Goal: Task Accomplishment & Management: Complete application form

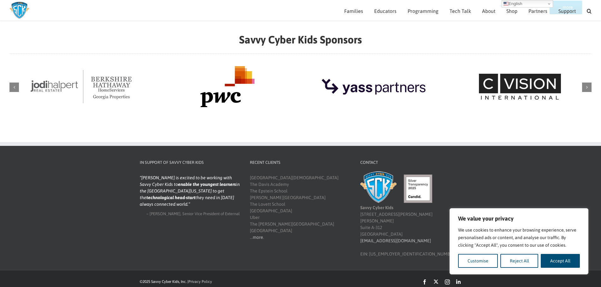
scroll to position [710, 0]
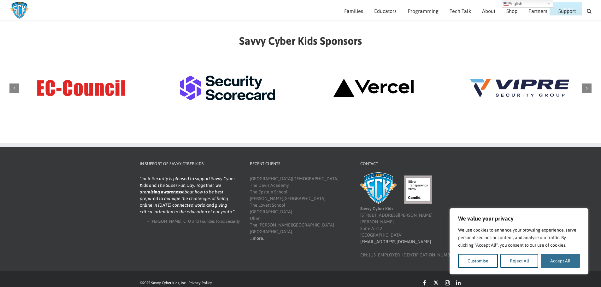
click at [574, 260] on button "Accept All" at bounding box center [560, 261] width 39 height 14
checkbox input "true"
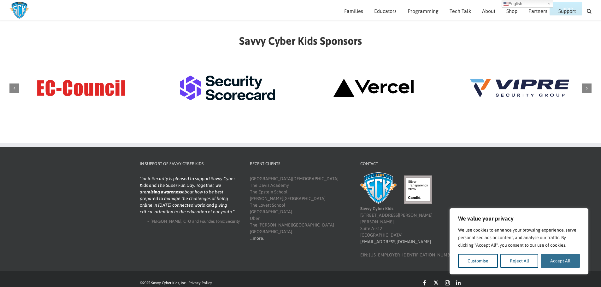
checkbox input "true"
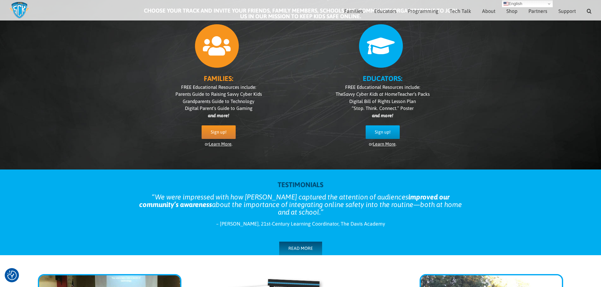
scroll to position [0, 0]
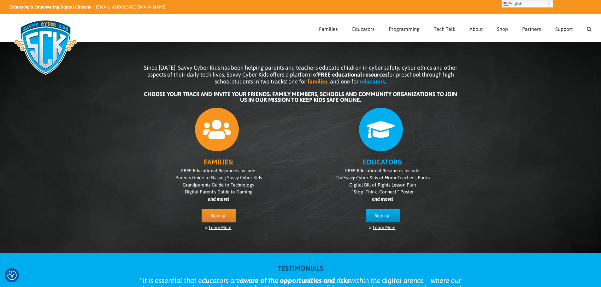
click at [211, 199] on icon "and more!" at bounding box center [218, 198] width 21 height 5
click at [309, 83] on b "families" at bounding box center [317, 81] width 20 height 7
click at [211, 216] on span "Sign up!" at bounding box center [219, 215] width 16 height 5
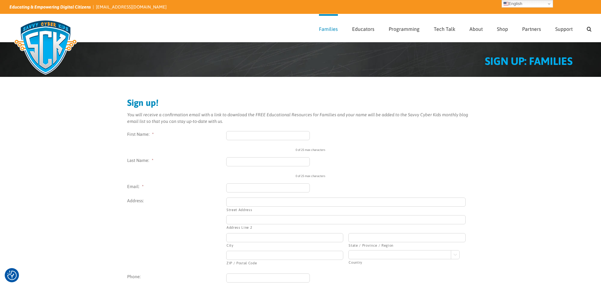
click at [258, 133] on input "First Name: *" at bounding box center [268, 135] width 84 height 9
type input "Kelsey"
type input "Hightower"
type input "khightower@crossroadscares.org"
type input "225 S Eleventh St APT 203"
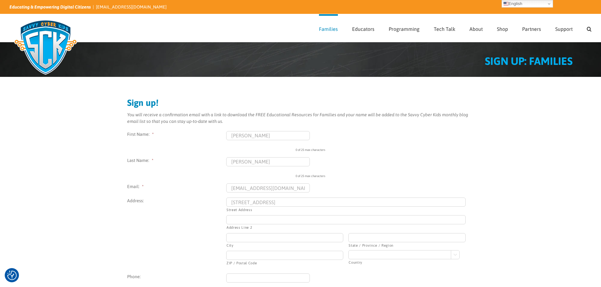
type input "Mebane"
type input "NC"
type input "27302"
select select "United States"
type input "(336) 212-4076"
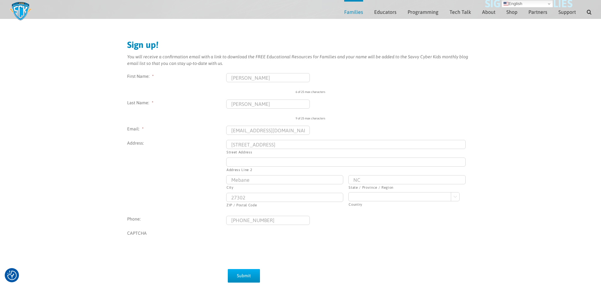
scroll to position [59, 0]
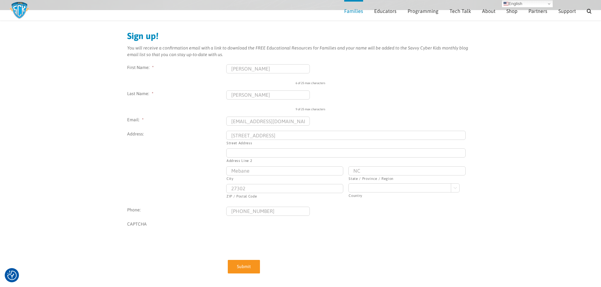
click at [245, 272] on input "Submit" at bounding box center [244, 267] width 32 height 14
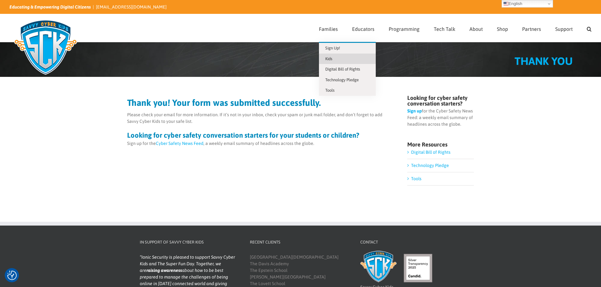
click at [329, 62] on link "Kids" at bounding box center [347, 59] width 57 height 11
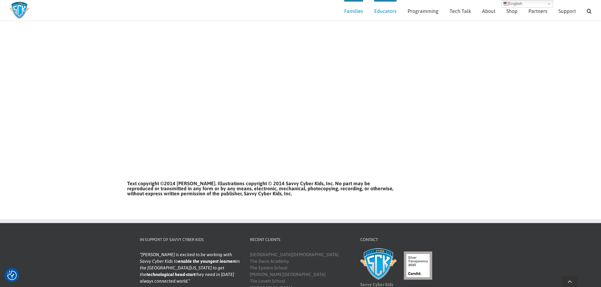
scroll to position [721, 0]
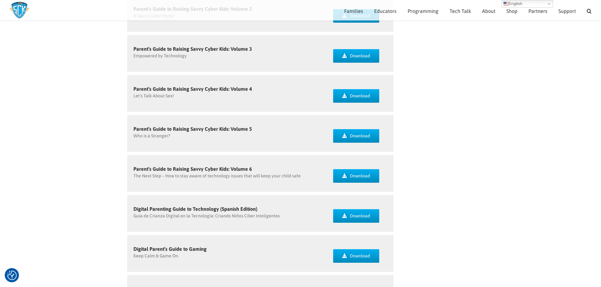
scroll to position [158, 0]
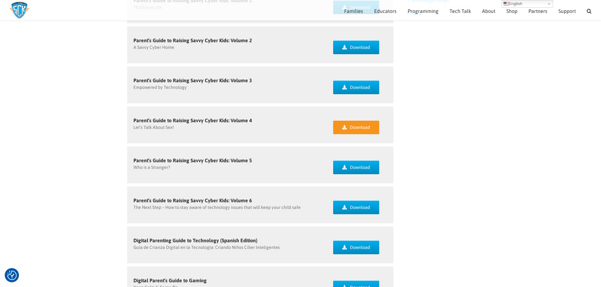
click at [345, 128] on icon at bounding box center [344, 127] width 4 height 4
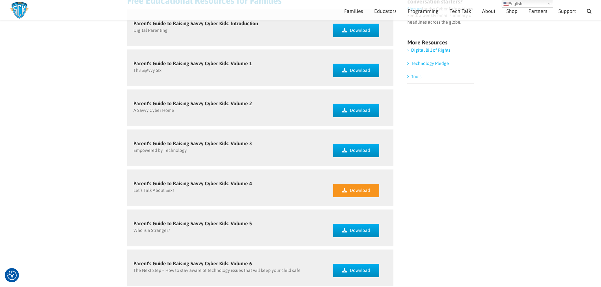
scroll to position [63, 0]
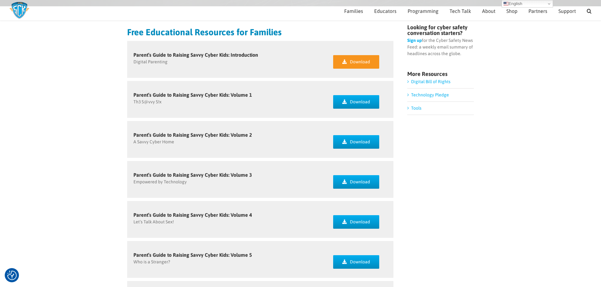
click at [355, 58] on link "Download" at bounding box center [356, 62] width 46 height 14
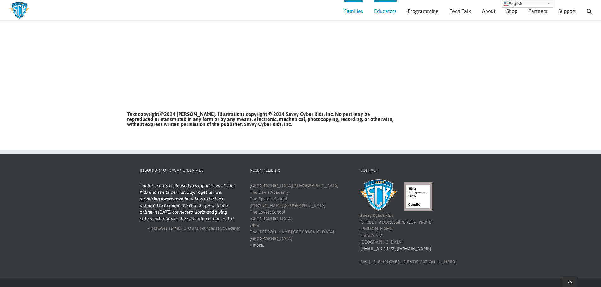
scroll to position [721, 0]
